Goal: Navigation & Orientation: Find specific page/section

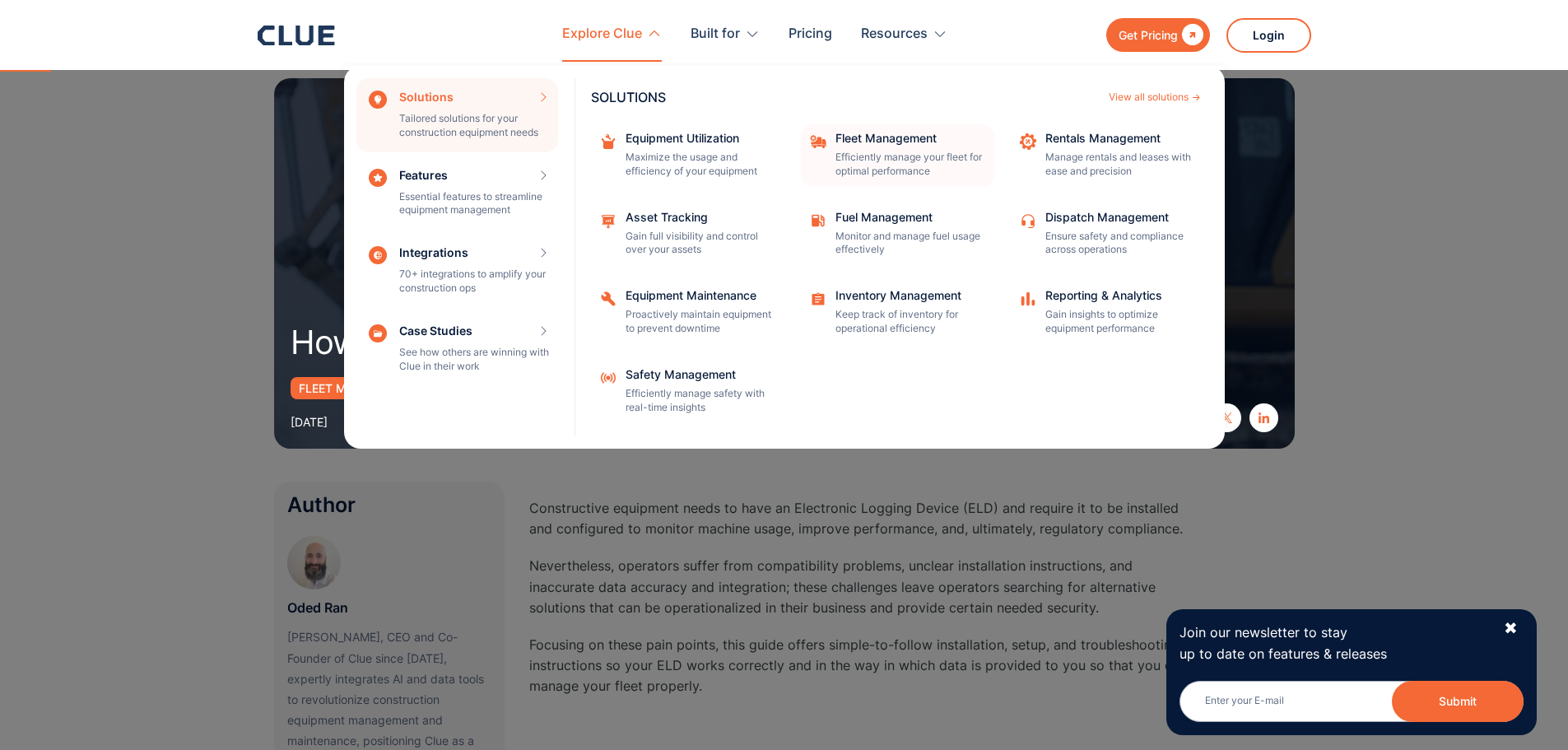
click at [909, 146] on div "Fleet Management Efficiently manage your fleet for optimal performance" at bounding box center [909, 155] width 148 height 46
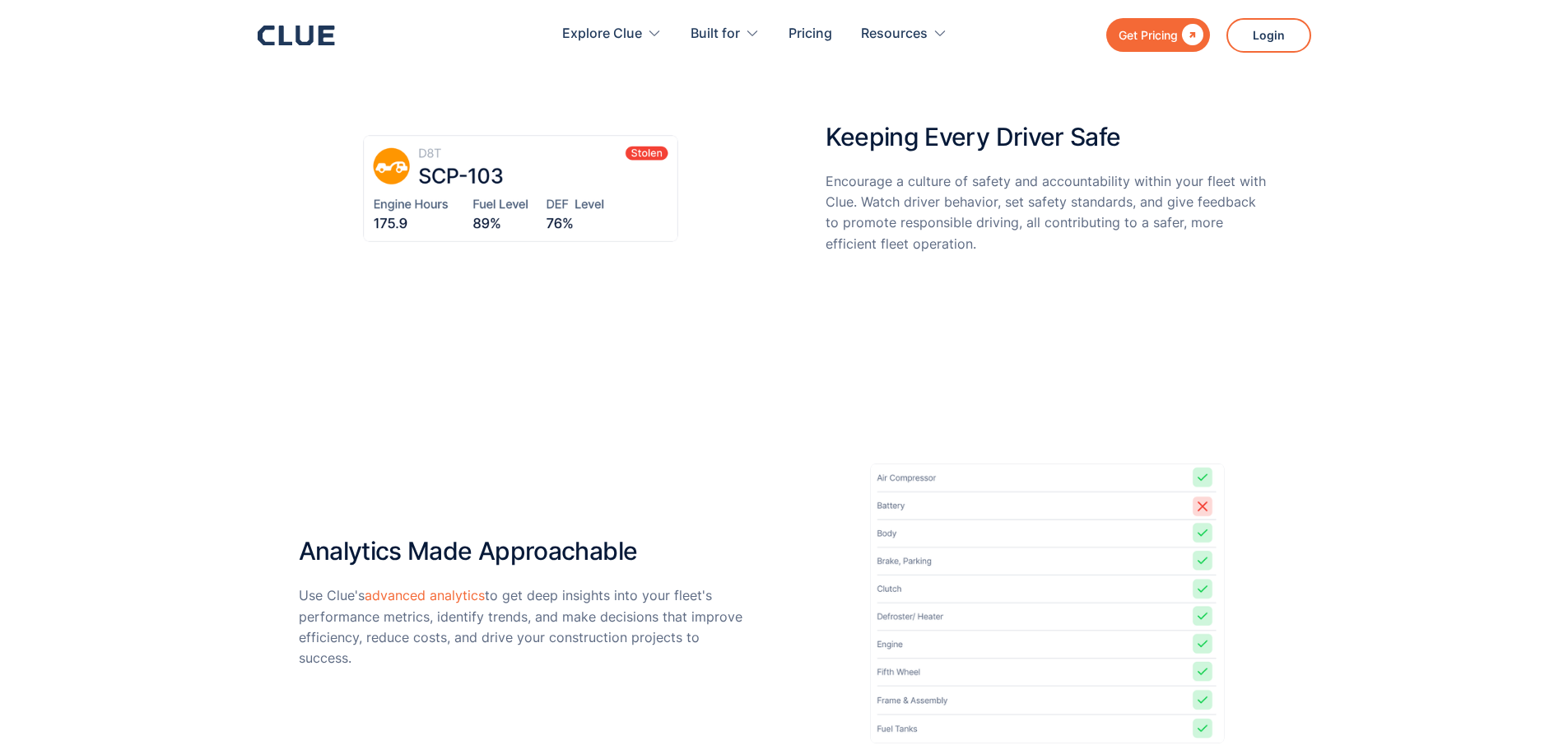
scroll to position [4036, 0]
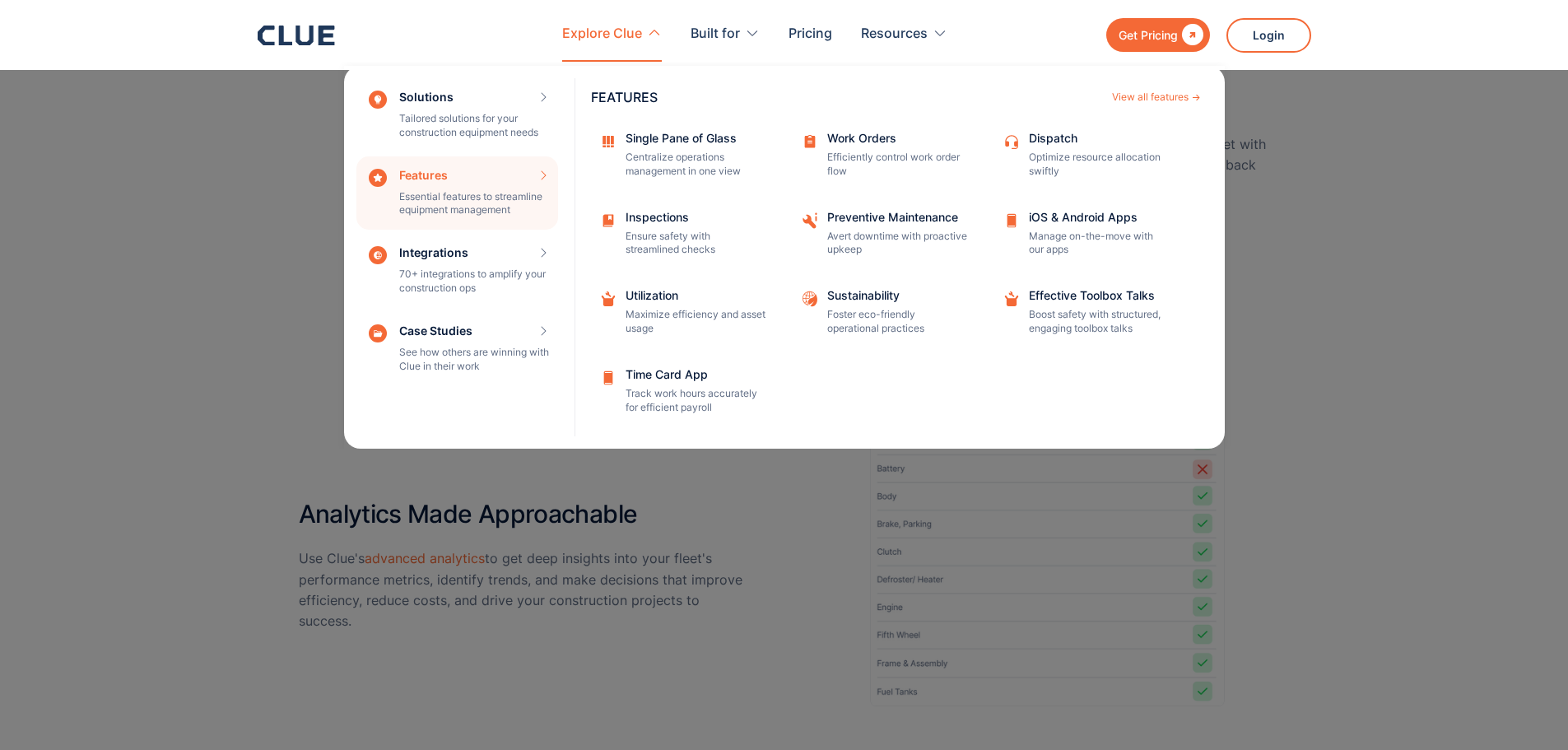
click at [502, 186] on div "Features Essential features to streamline equipment management Features View al…" at bounding box center [457, 194] width 202 height 74
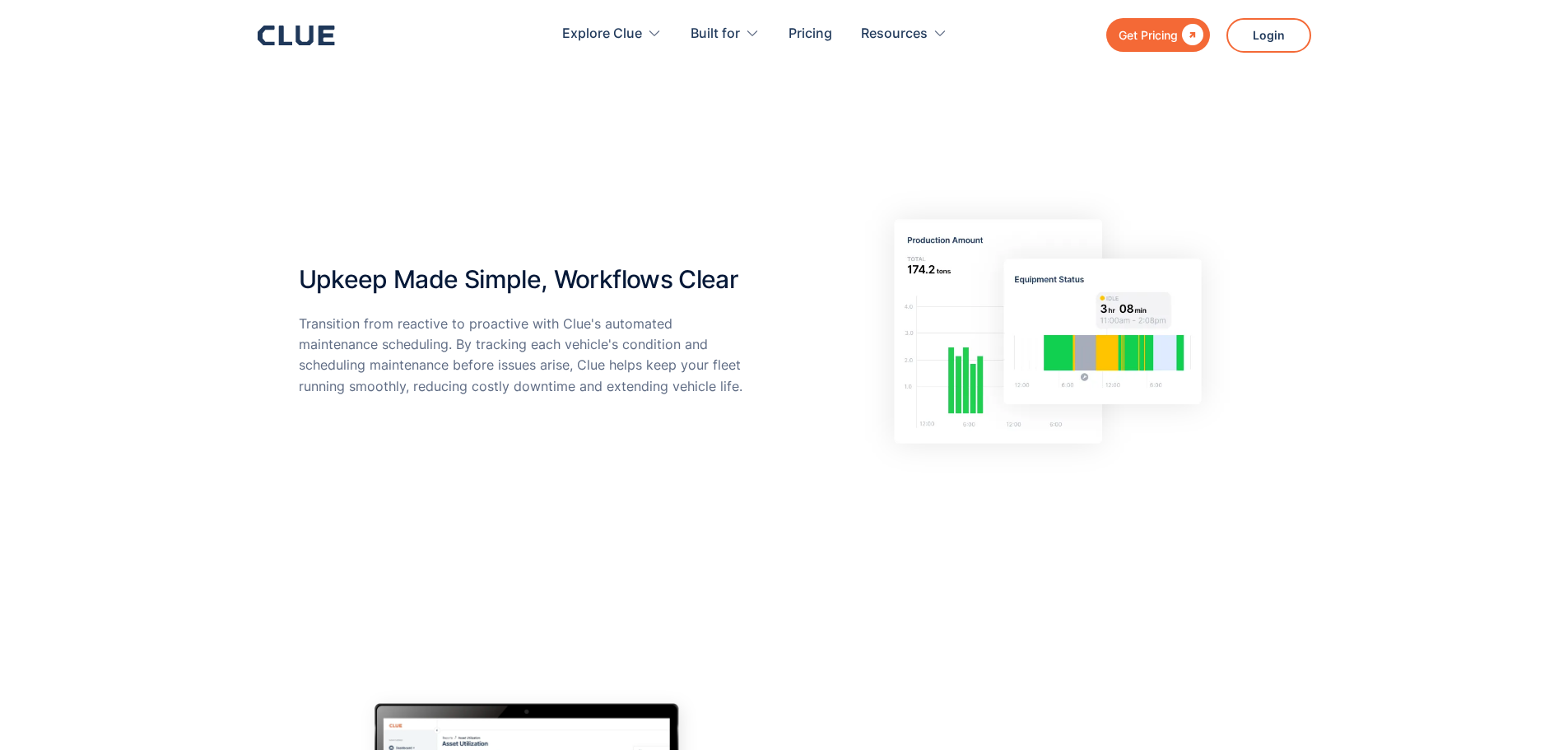
scroll to position [0, 0]
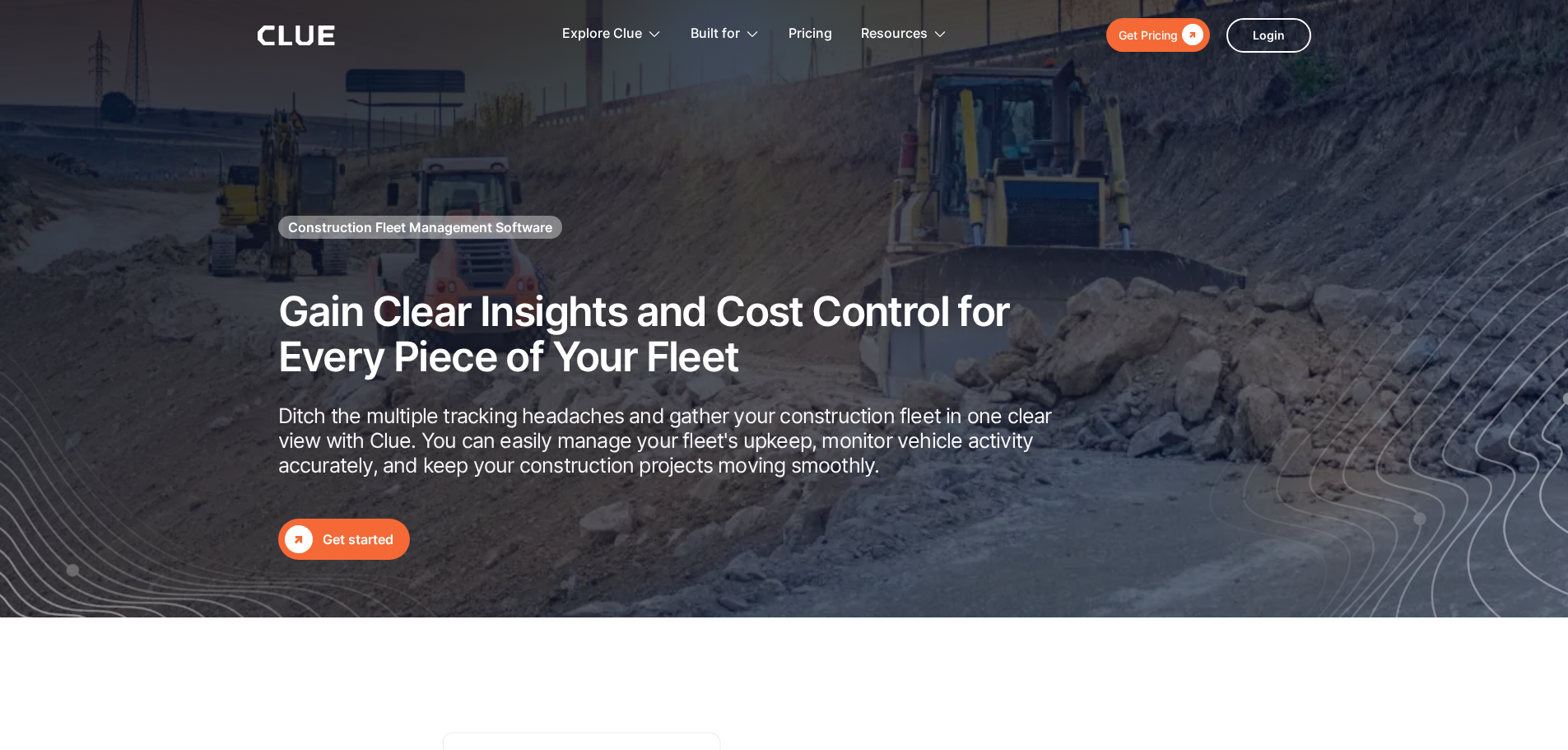
click at [302, 40] on icon at bounding box center [296, 35] width 78 height 19
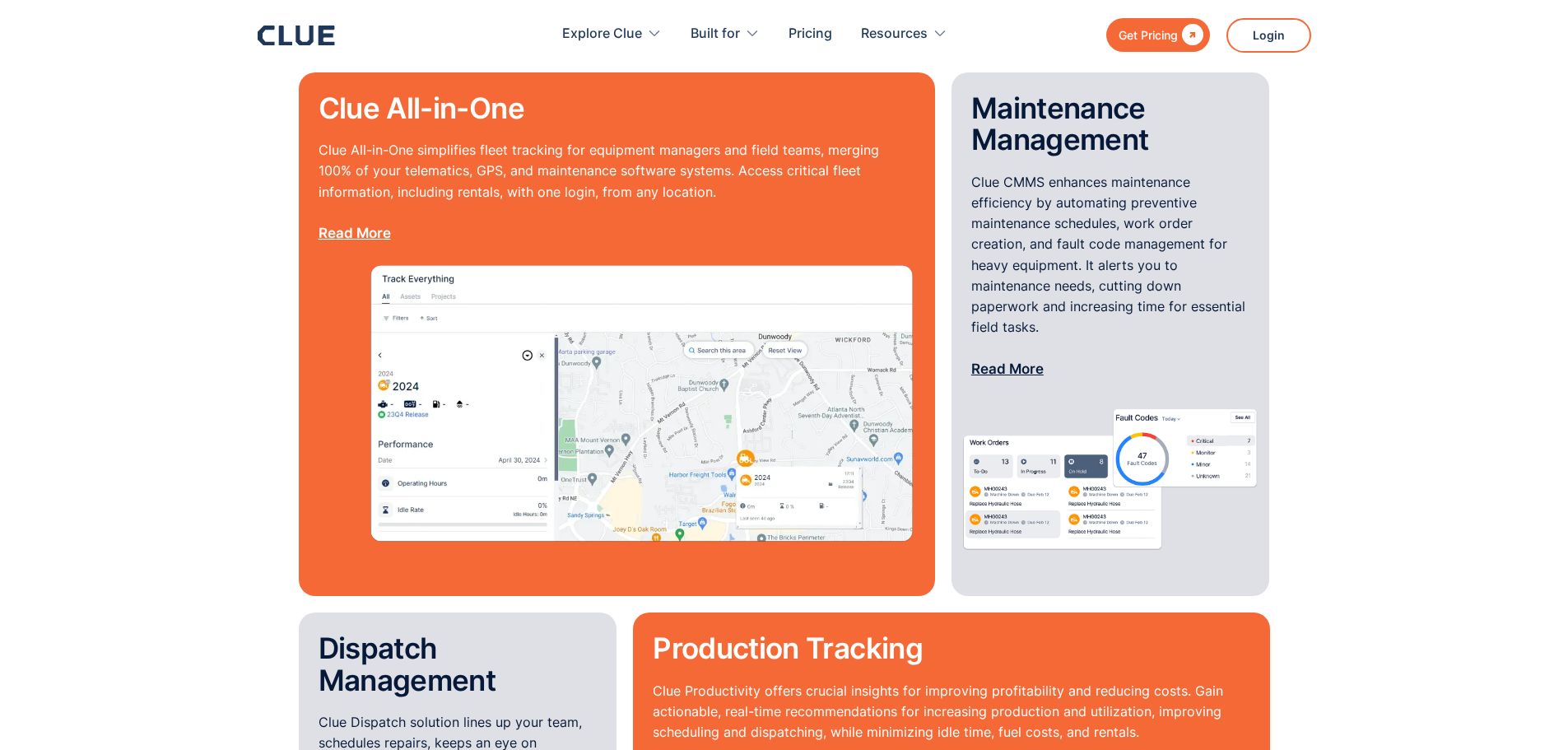
scroll to position [1400, 0]
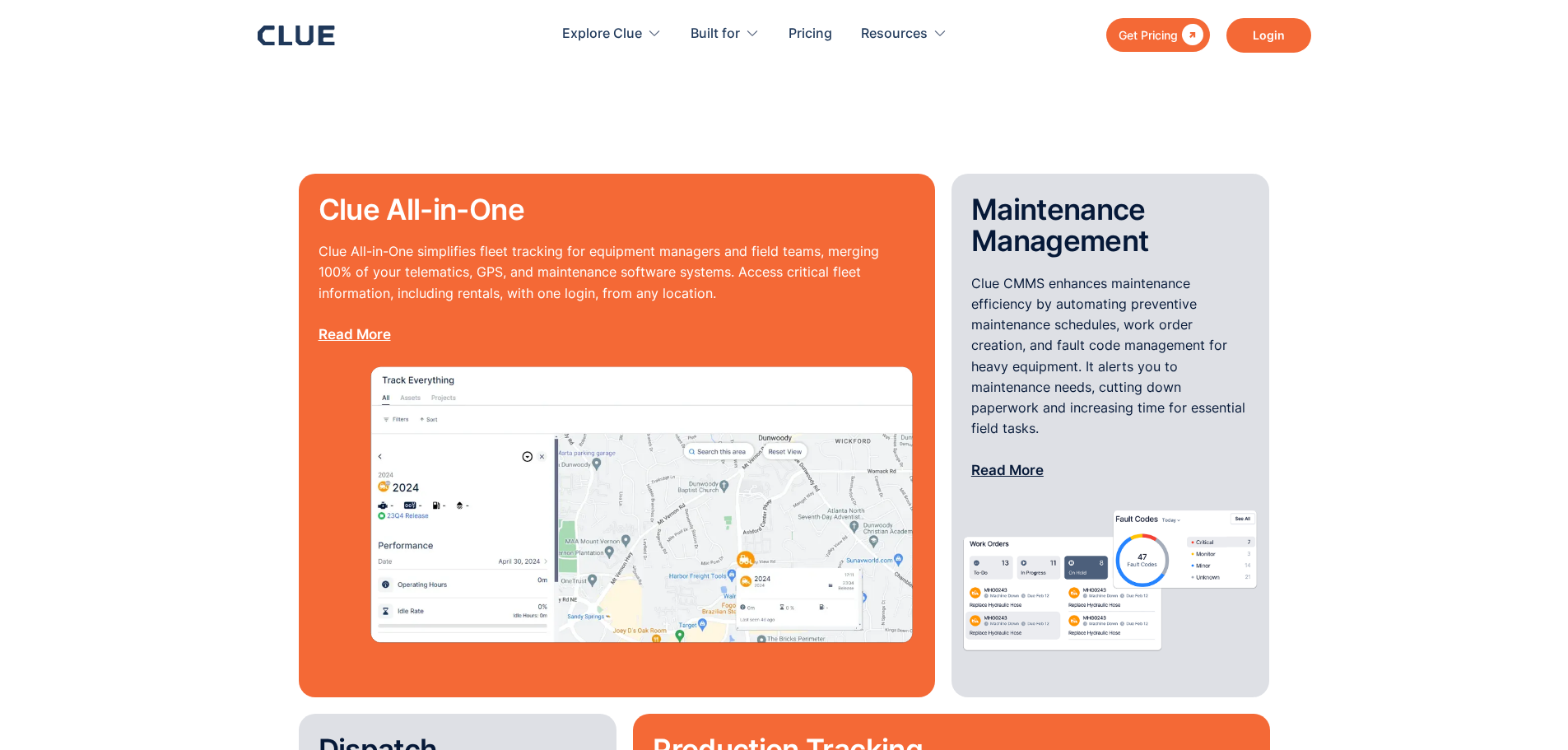
click at [1277, 39] on link "Login" at bounding box center [1268, 35] width 85 height 34
